Goal: Download file/media

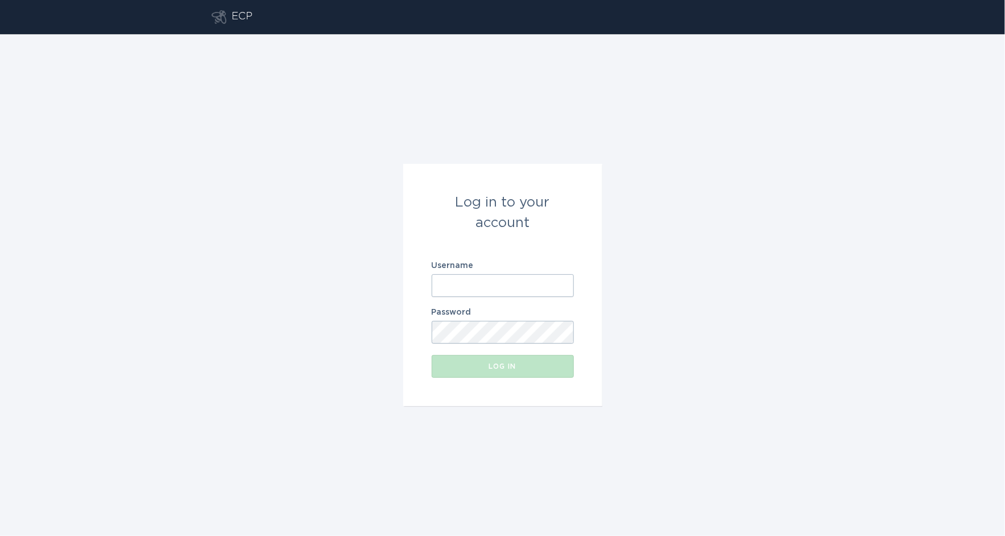
drag, startPoint x: 481, startPoint y: 299, endPoint x: 481, endPoint y: 293, distance: 6.3
click at [481, 299] on form "Log in to your account Username Password Log in" at bounding box center [502, 285] width 199 height 242
click at [481, 291] on input "Username" at bounding box center [503, 285] width 142 height 23
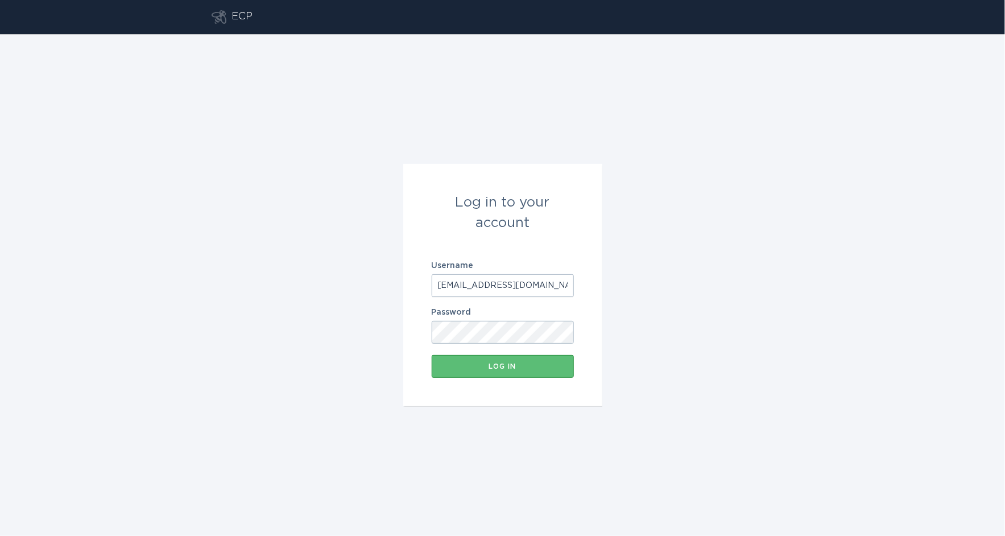
type input "[EMAIL_ADDRESS][DOMAIN_NAME]"
click at [432, 355] on button "Log in" at bounding box center [503, 366] width 142 height 23
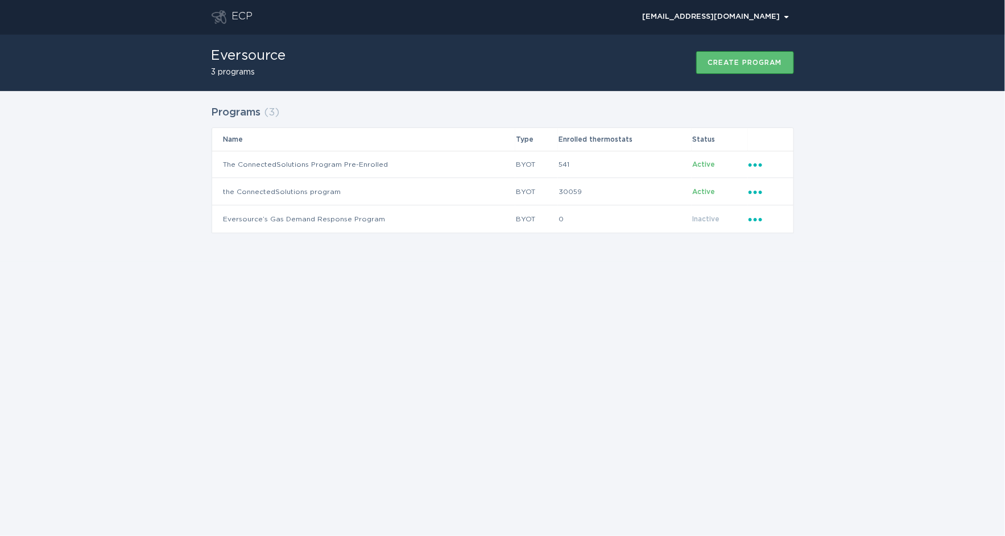
click at [883, 186] on div "Programs ( 3 ) Name Type Enrolled thermostats Status The ConnectedSolutions Pro…" at bounding box center [502, 176] width 1005 height 171
click at [750, 189] on icon "Ellipsis" at bounding box center [757, 190] width 16 height 10
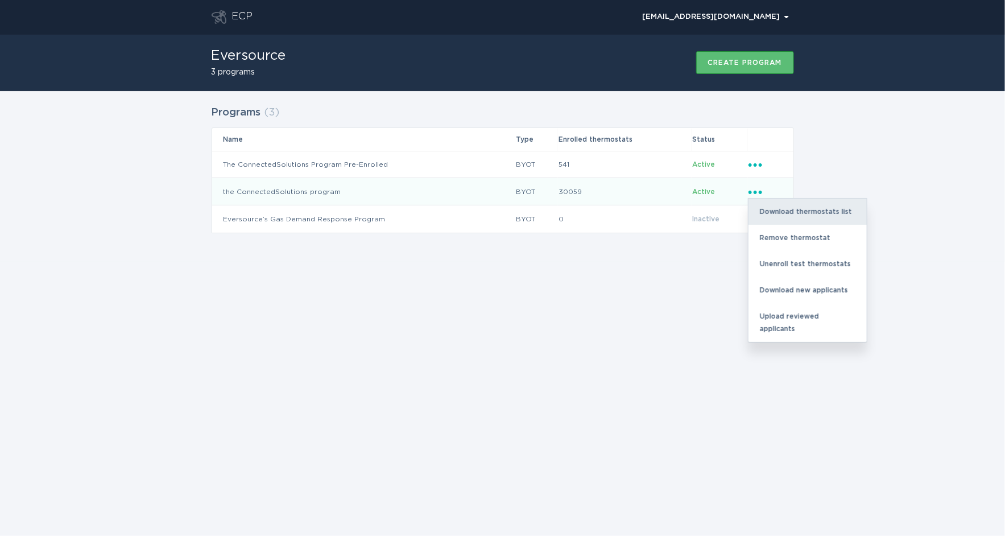
click at [765, 214] on div "Download thermostats list" at bounding box center [808, 212] width 118 height 26
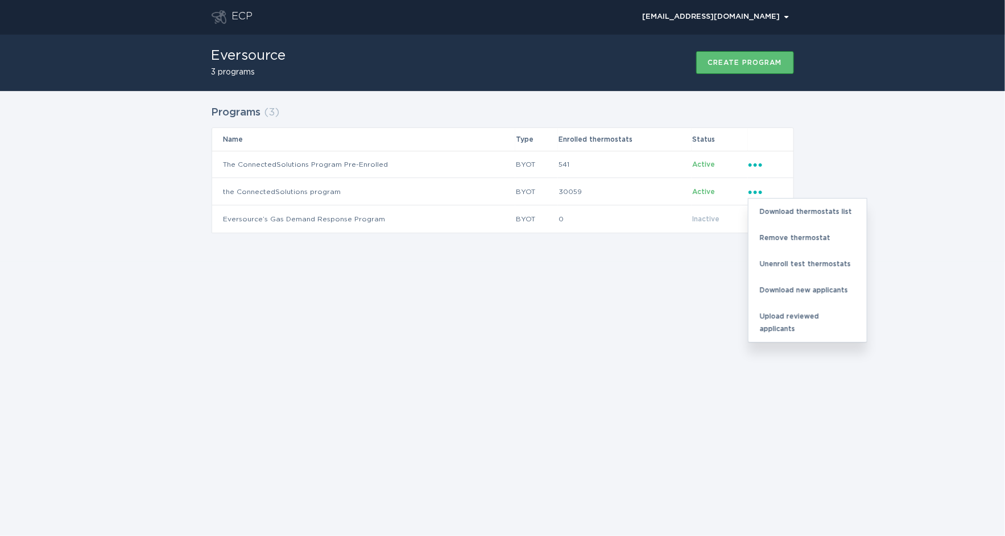
drag, startPoint x: 936, startPoint y: 230, endPoint x: 925, endPoint y: 217, distance: 16.9
click at [936, 229] on div "Programs ( 3 ) Name Type Enrolled thermostats Status The ConnectedSolutions Pro…" at bounding box center [502, 176] width 1005 height 171
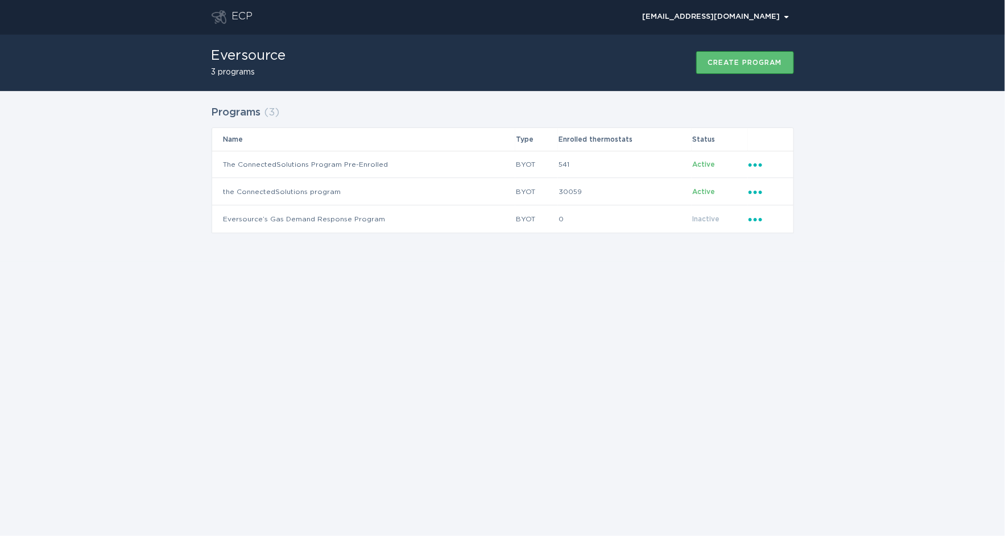
click at [824, 171] on div "Programs ( 3 ) Name Type Enrolled thermostats Status The ConnectedSolutions Pro…" at bounding box center [502, 176] width 1005 height 171
click at [825, 131] on div "Programs ( 3 ) Name Type Enrolled thermostats Status The ConnectedSolutions Pro…" at bounding box center [502, 176] width 1005 height 171
drag, startPoint x: 832, startPoint y: 116, endPoint x: 710, endPoint y: 3, distance: 166.3
click at [825, 111] on div "Programs ( 3 ) Name Type Enrolled thermostats Status The ConnectedSolutions Pro…" at bounding box center [502, 176] width 1005 height 171
